Goal: Information Seeking & Learning: Find specific fact

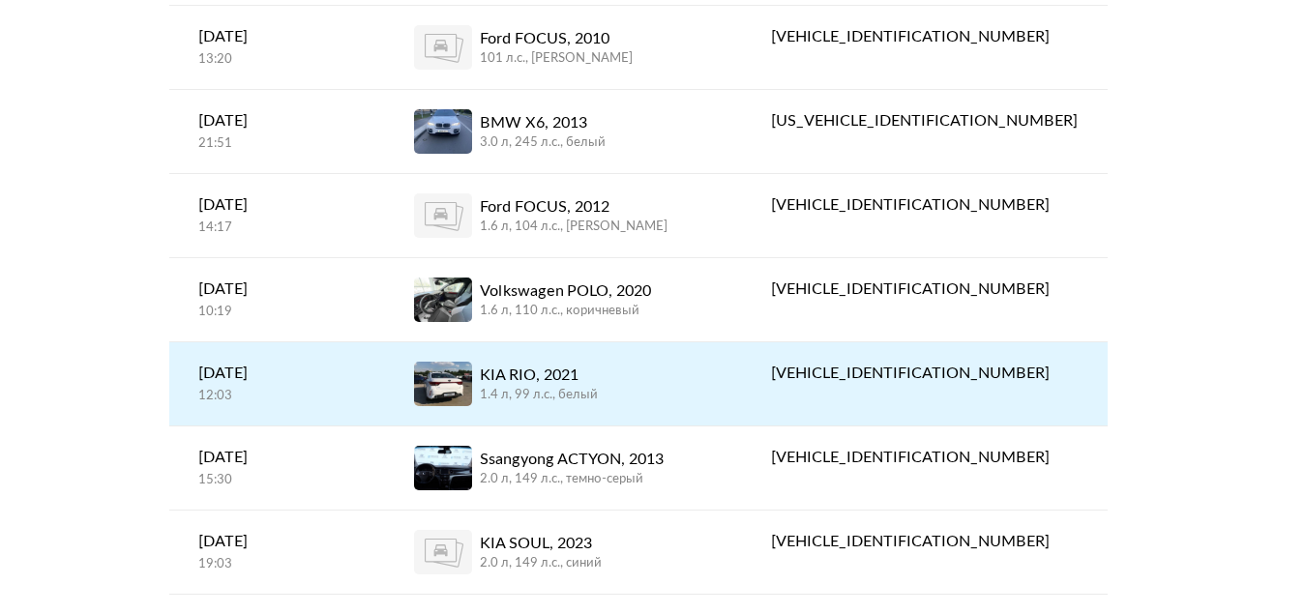
scroll to position [452, 0]
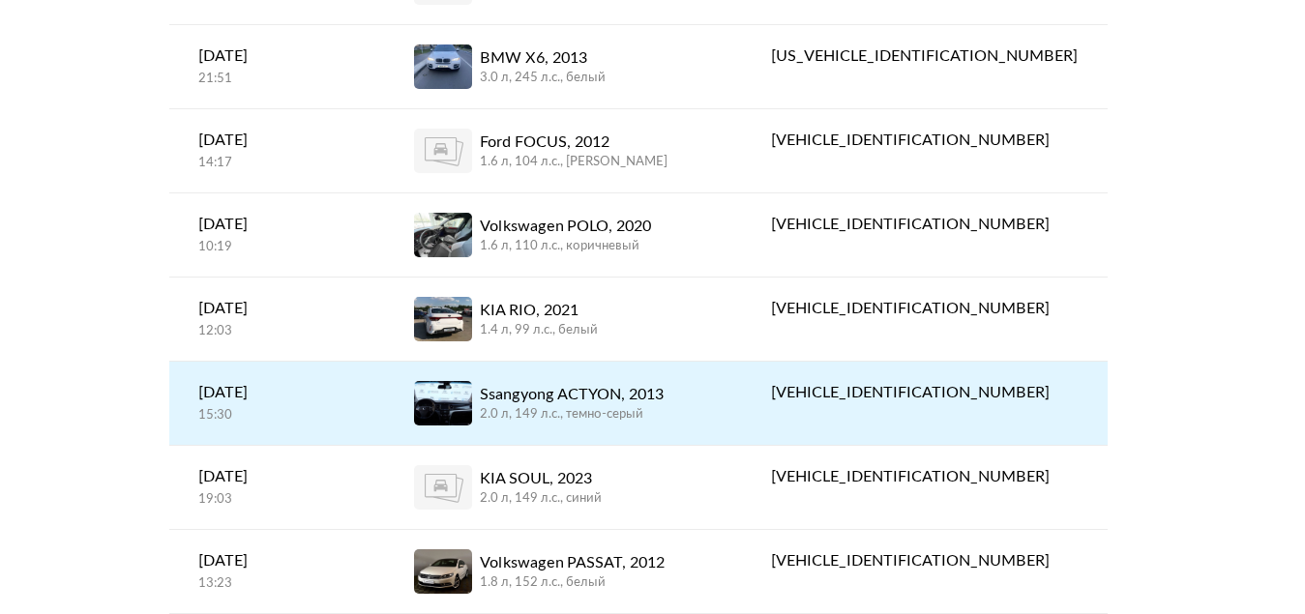
click at [664, 396] on div "Ssangyong ACTYON, 2013" at bounding box center [572, 394] width 184 height 23
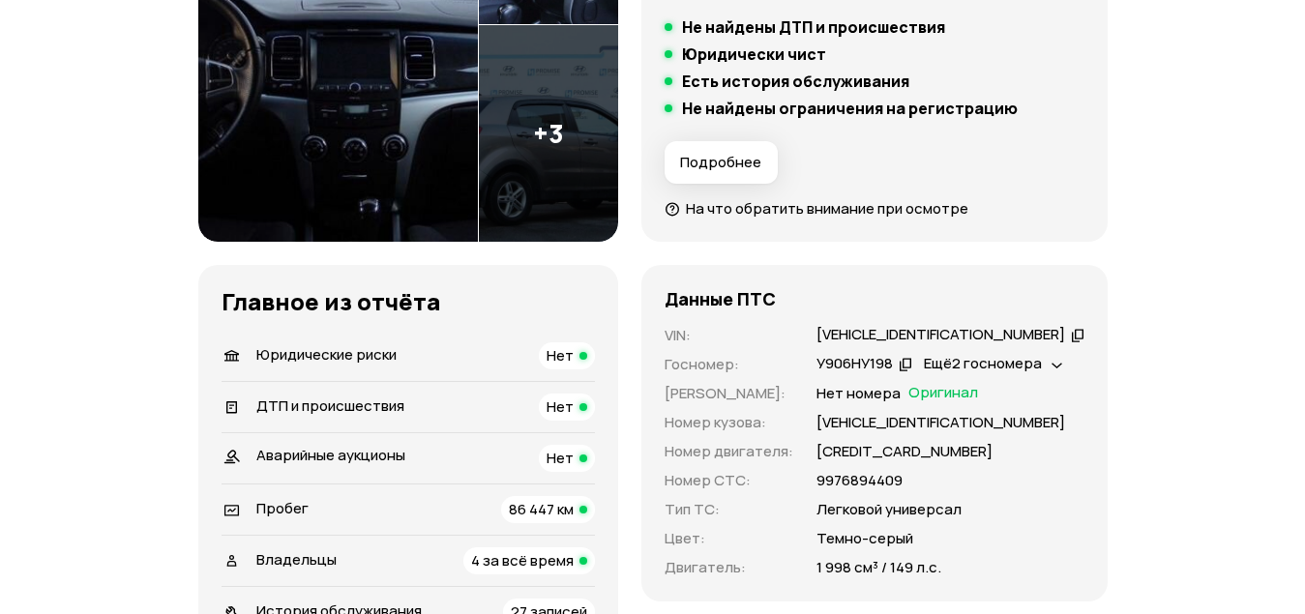
scroll to position [581, 0]
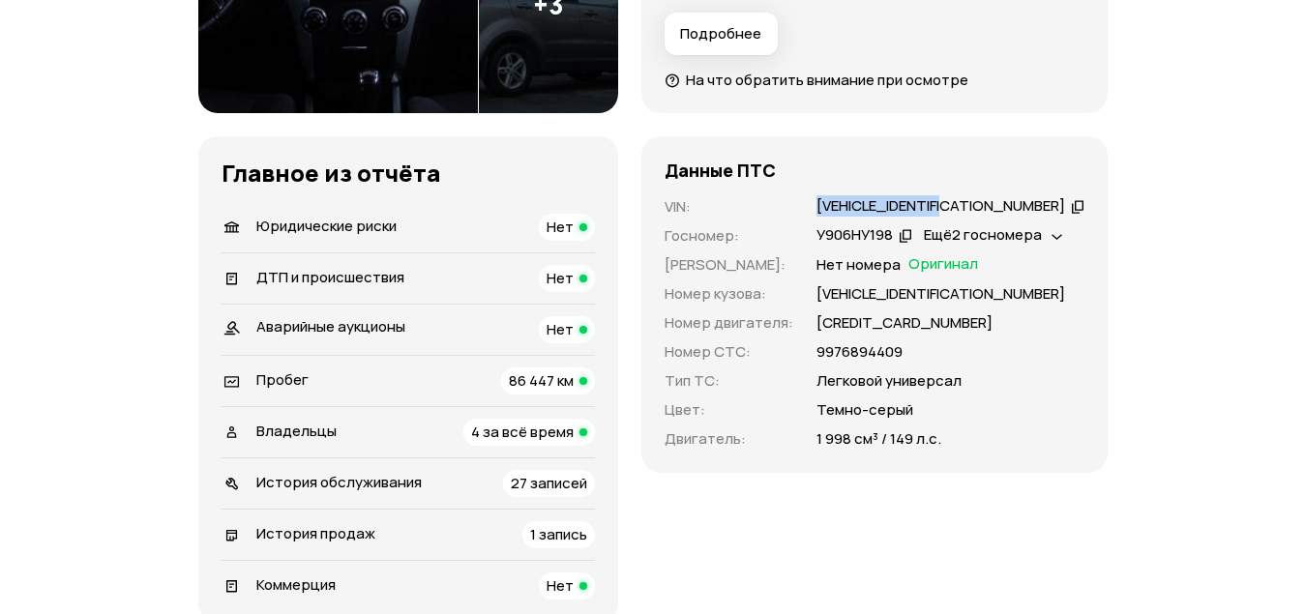
drag, startPoint x: 335, startPoint y: 290, endPoint x: 497, endPoint y: 289, distance: 162.6
click at [665, 289] on div "VIN : [VEHICLE_IDENTIFICATION_NUMBER]   Госномер : У906НУ198   Ещё 2 госномера …" at bounding box center [875, 323] width 420 height 254
copy div "[VEHICLE_IDENTIFICATION_NUMBER]"
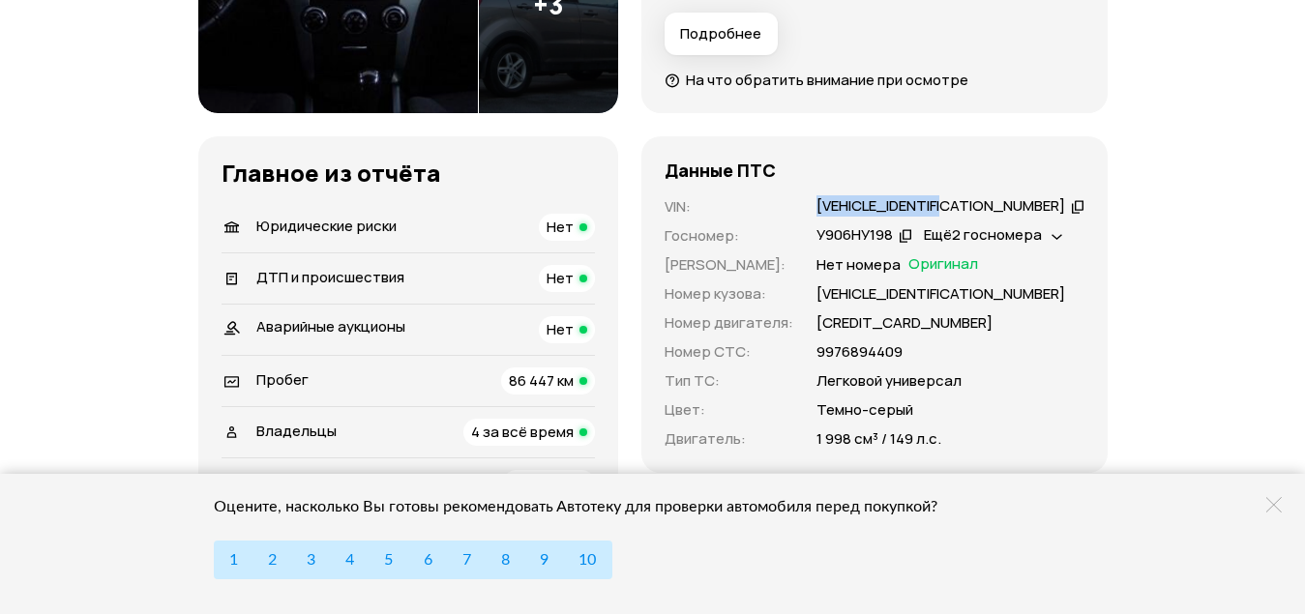
scroll to position [774, 0]
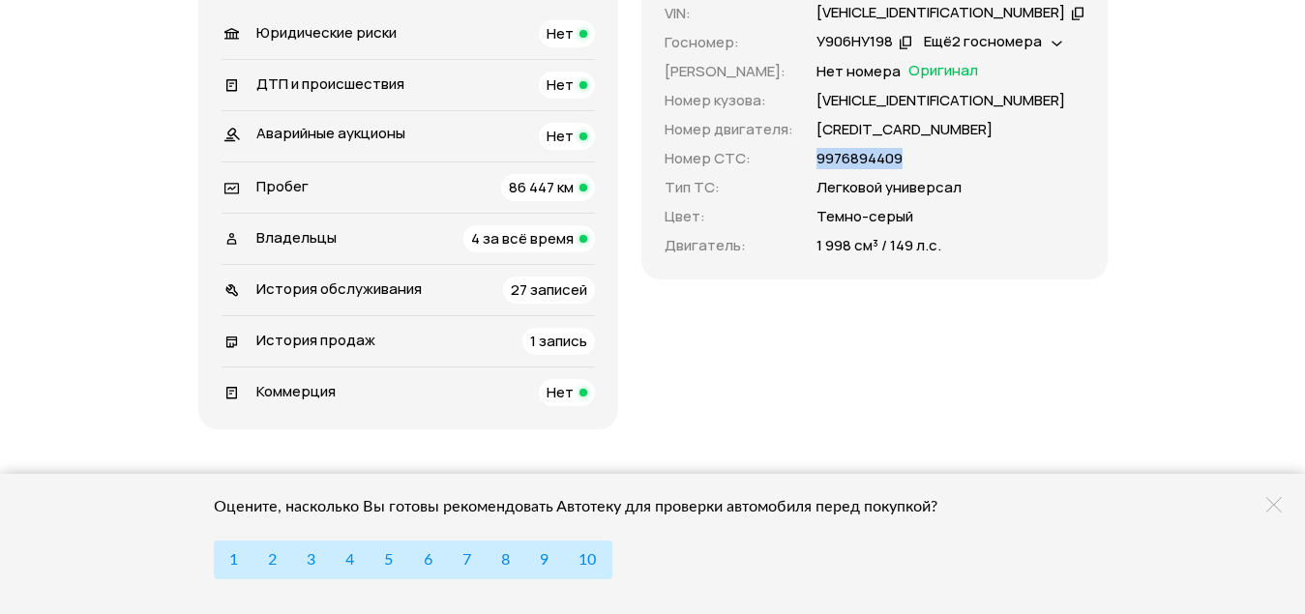
drag, startPoint x: 441, startPoint y: 237, endPoint x: 346, endPoint y: 250, distance: 95.7
click at [817, 169] on div "9976894409" at bounding box center [951, 158] width 268 height 21
copy p "9976894409"
